Goal: Information Seeking & Learning: Learn about a topic

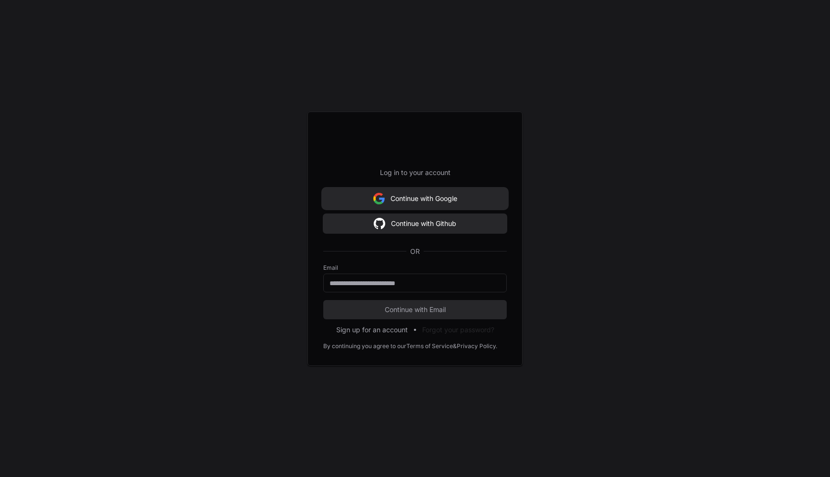
click at [424, 198] on button "Continue with Google" at bounding box center [414, 198] width 183 height 19
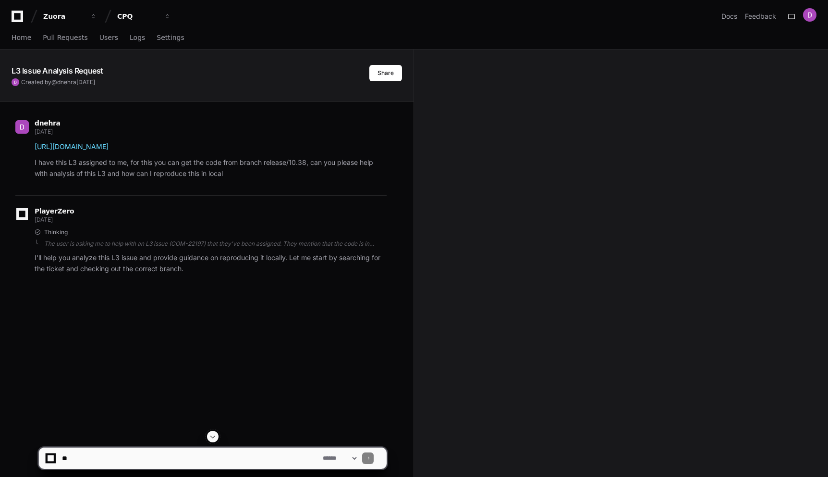
click at [229, 346] on div "dnehra [DATE] [URL][DOMAIN_NAME] I have this L3 assigned to me, for this you ca…" at bounding box center [207, 340] width 391 height 477
click at [108, 38] on span "Users" at bounding box center [108, 38] width 19 height 6
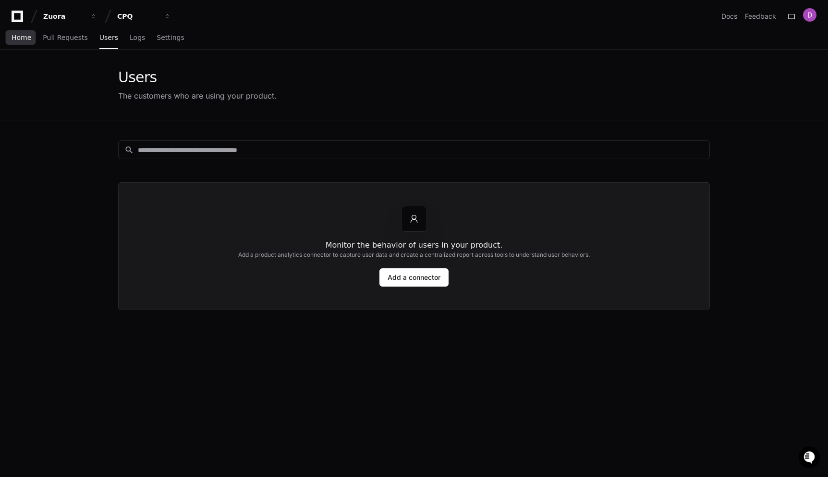
click at [21, 38] on span "Home" at bounding box center [22, 38] width 20 height 6
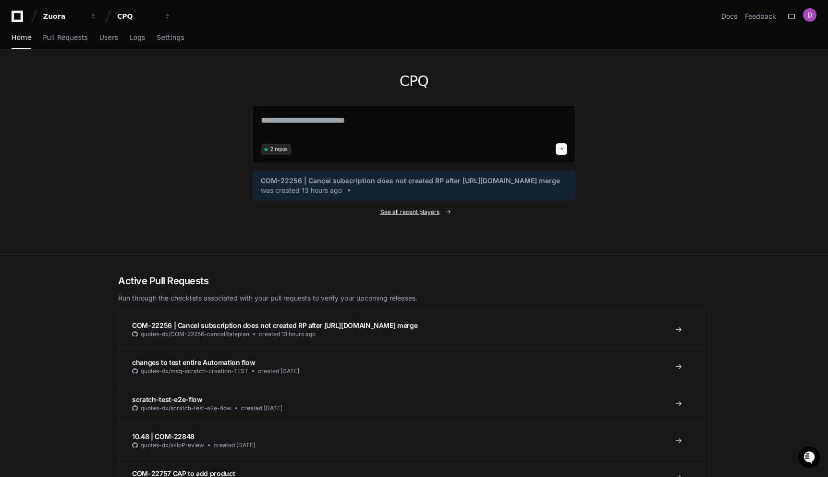
click at [416, 216] on span "See all recent players" at bounding box center [409, 212] width 59 height 8
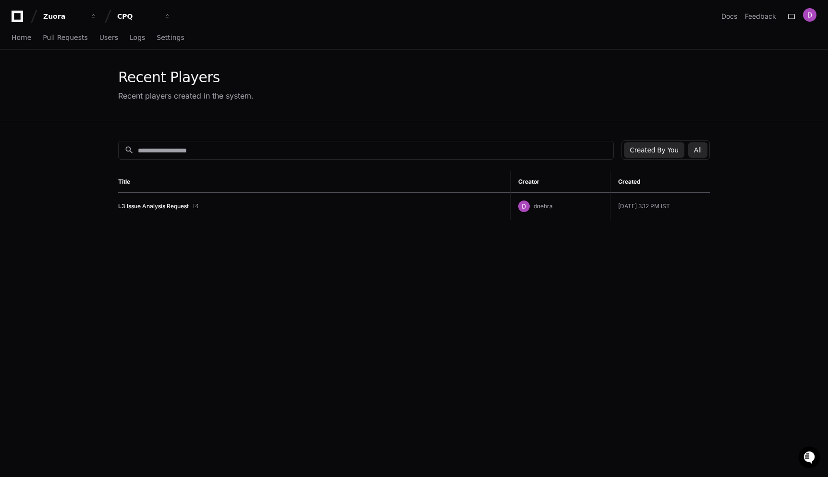
click at [696, 149] on button "All" at bounding box center [697, 149] width 19 height 15
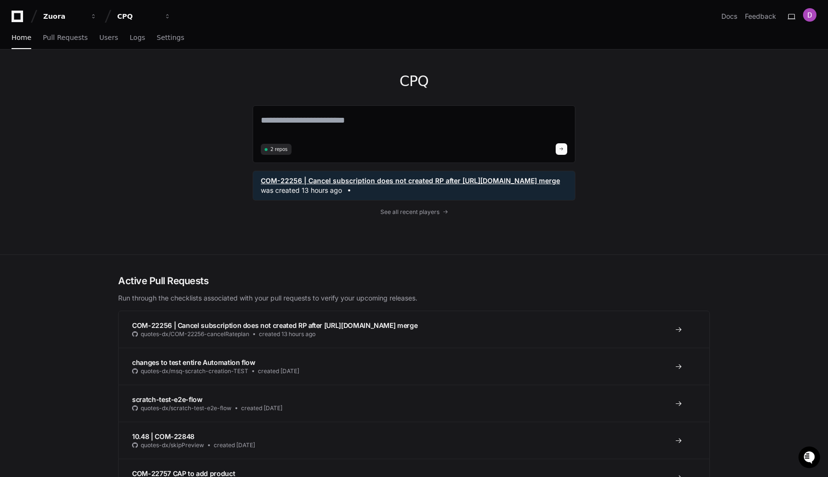
click at [368, 181] on span "COM-22256 | Cancel subscription does not created RP after [URL][DOMAIN_NAME] me…" at bounding box center [410, 181] width 299 height 10
